Goal: Use online tool/utility: Use online tool/utility

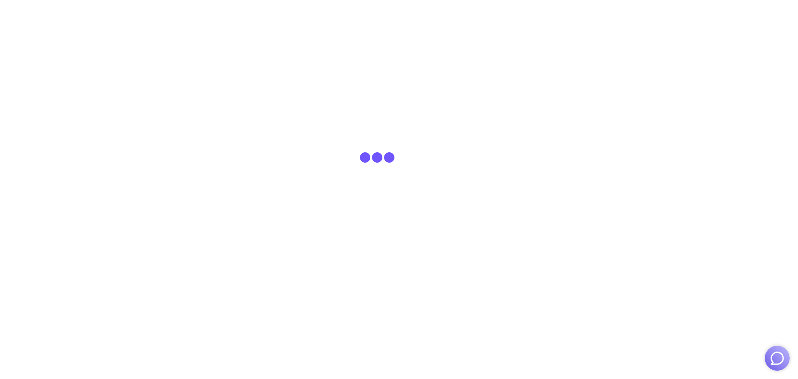
click at [780, 356] on img "button" at bounding box center [778, 358] width 16 height 16
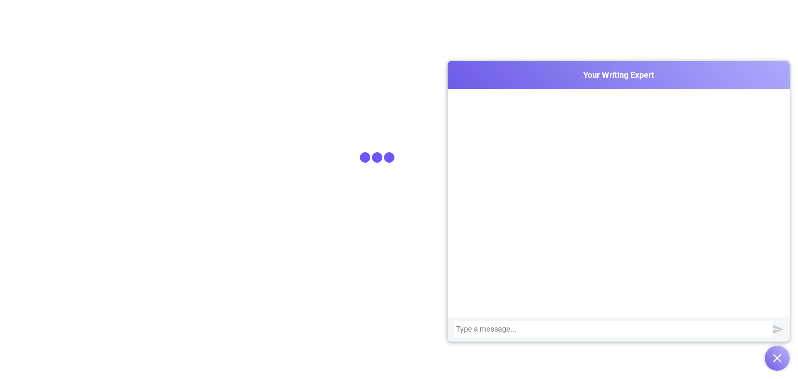
click at [677, 329] on div at bounding box center [613, 329] width 315 height 8
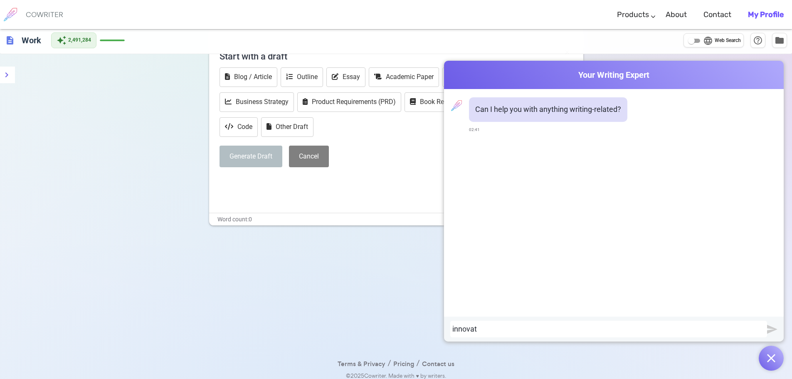
scroll to position [56, 0]
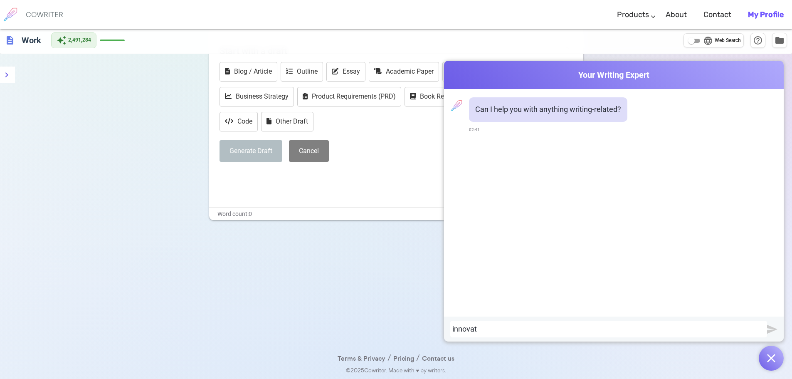
click at [504, 331] on div "innovat" at bounding box center [608, 329] width 313 height 8
click at [581, 329] on div "improve innovative feature of BBT-C:" at bounding box center [608, 329] width 313 height 8
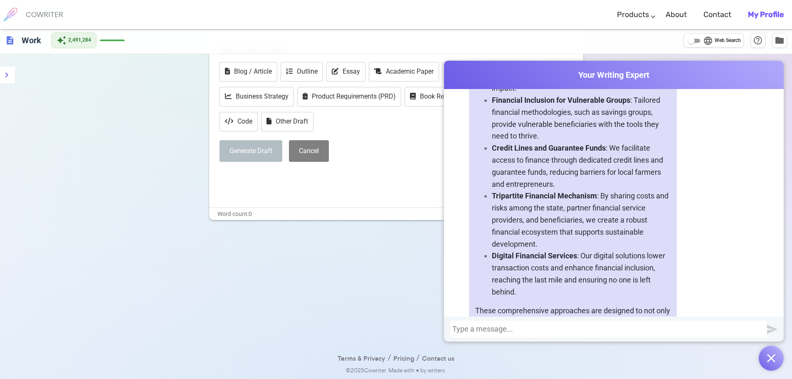
scroll to position [1380, 0]
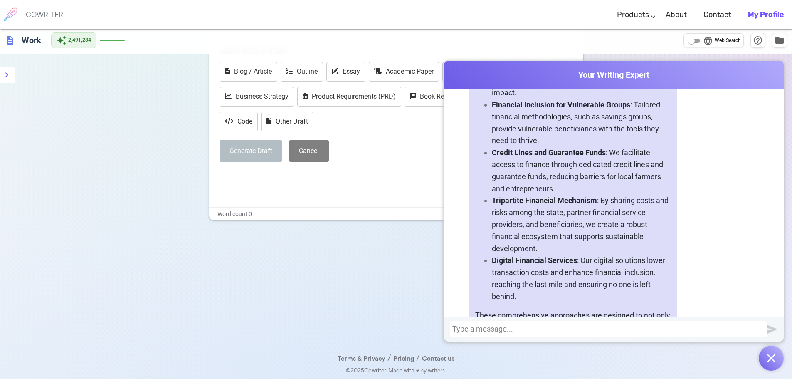
click at [531, 331] on div at bounding box center [608, 329] width 313 height 8
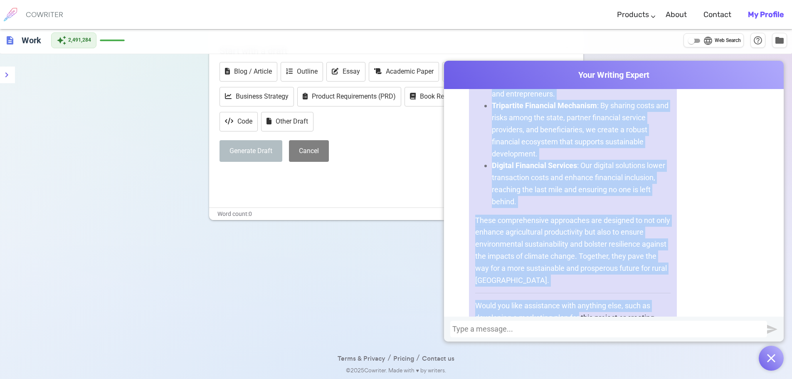
scroll to position [1497, 0]
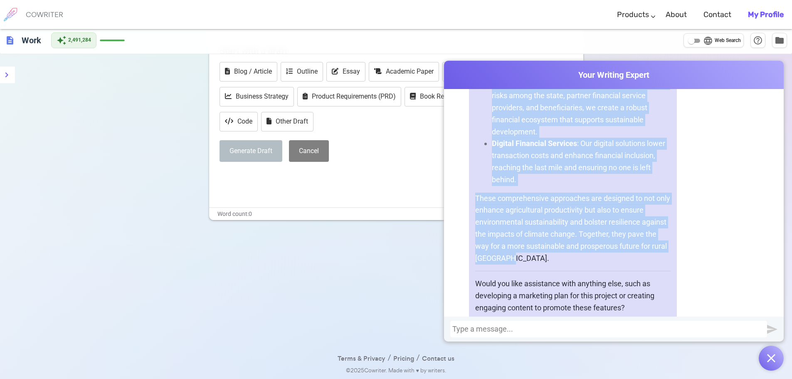
drag, startPoint x: 477, startPoint y: 152, endPoint x: 597, endPoint y: 260, distance: 161.7
copy div "The BBT-C project is set to revolutionize agricultural practices in rural [GEOG…"
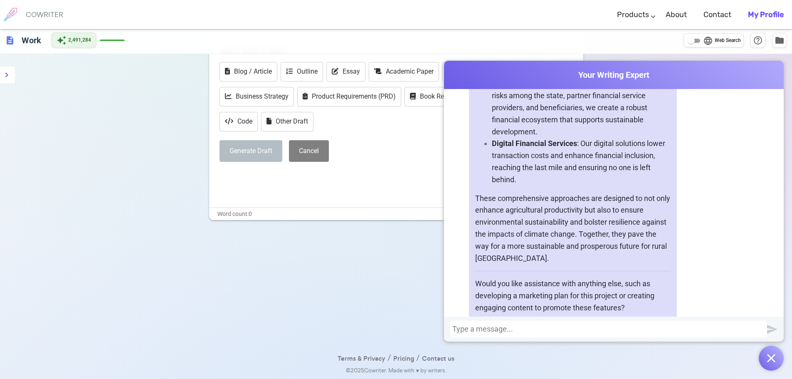
click at [541, 335] on div at bounding box center [608, 329] width 317 height 17
click at [541, 331] on div at bounding box center [608, 329] width 313 height 8
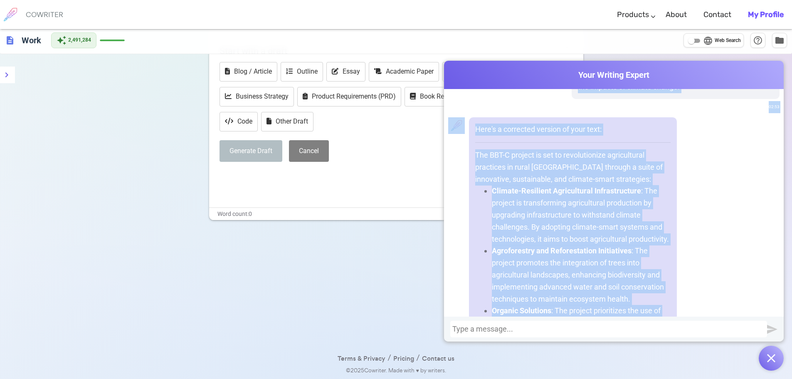
scroll to position [2341, 0]
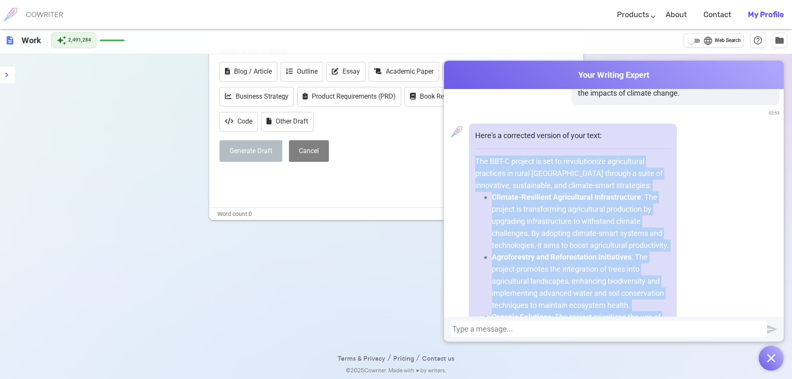
drag, startPoint x: 578, startPoint y: 238, endPoint x: 470, endPoint y: 152, distance: 138.2
copy div "The BBT-C project is set to revolutionize agricultural practices in rural [GEOG…"
